Goal: Task Accomplishment & Management: Manage account settings

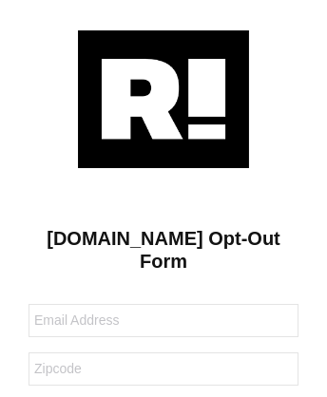
click at [163, 98] on img at bounding box center [163, 99] width 171 height 138
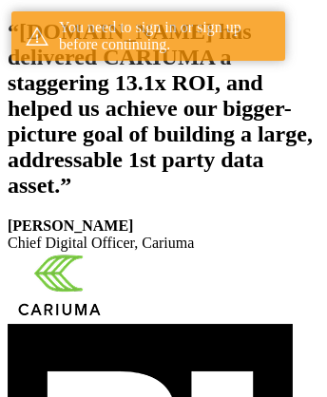
scroll to position [349, 0]
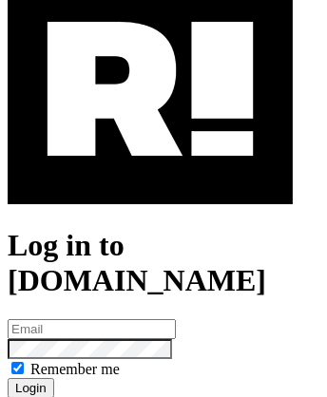
click at [150, 172] on img at bounding box center [150, 89] width 285 height 230
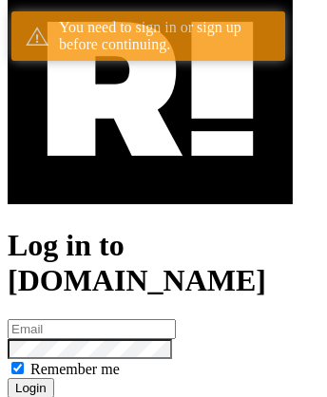
scroll to position [349, 0]
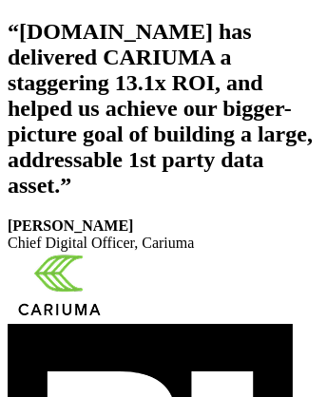
scroll to position [320, 0]
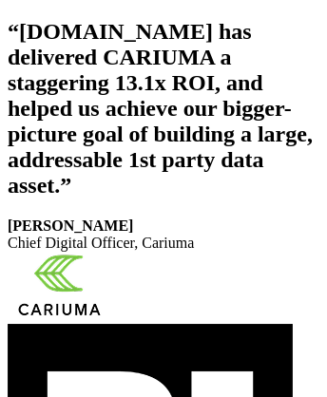
scroll to position [320, 0]
